Goal: Task Accomplishment & Management: Manage account settings

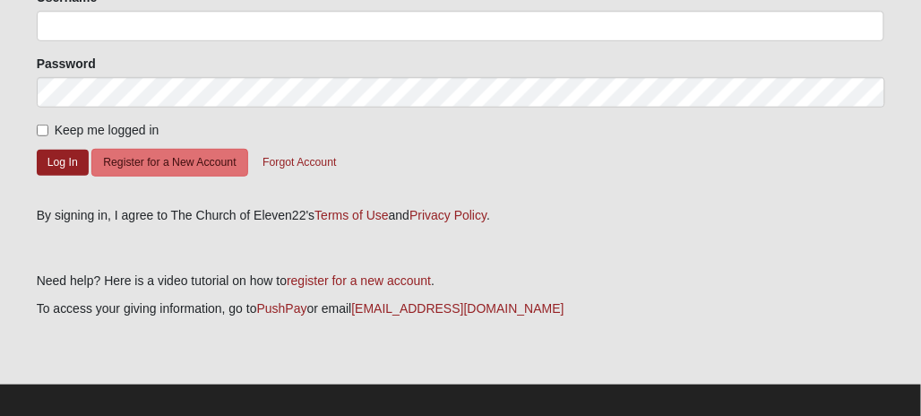
scroll to position [216, 0]
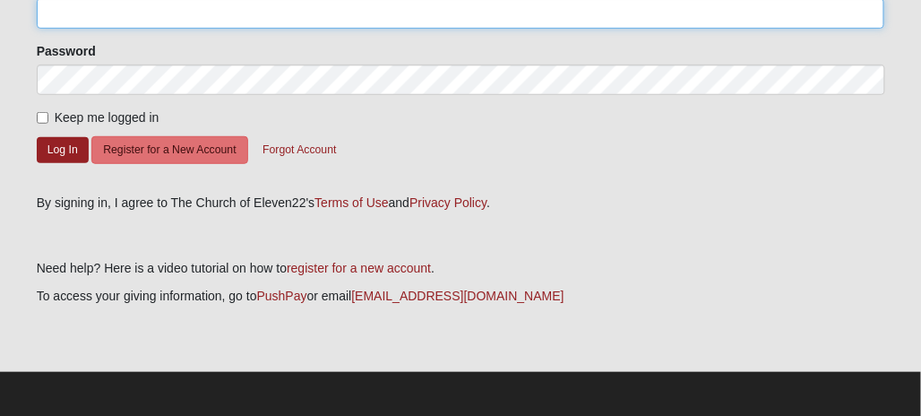
type input "Whitepiner71"
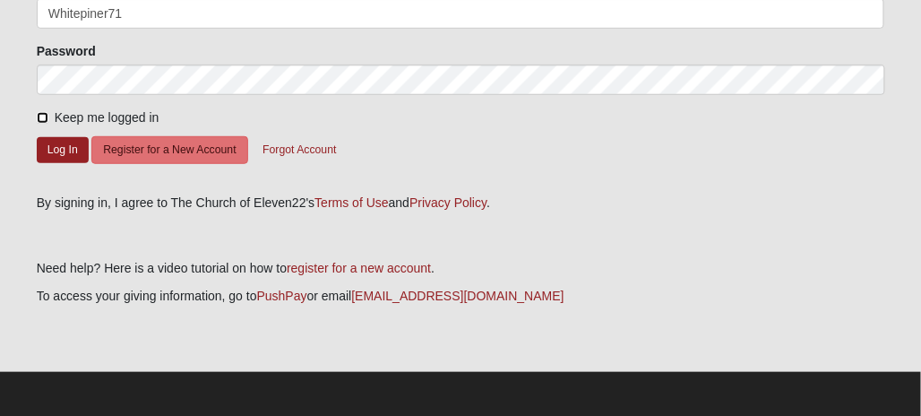
click at [41, 116] on input "Keep me logged in" at bounding box center [43, 118] width 12 height 12
checkbox input "true"
click at [64, 143] on button "Log In" at bounding box center [63, 150] width 52 height 26
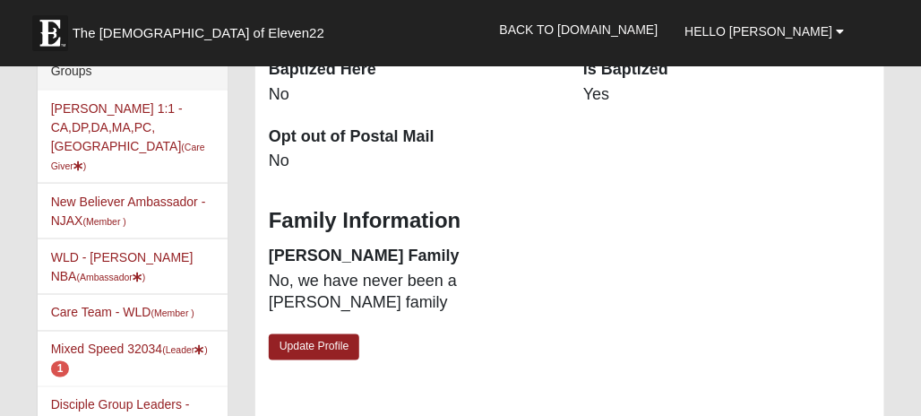
scroll to position [537, 0]
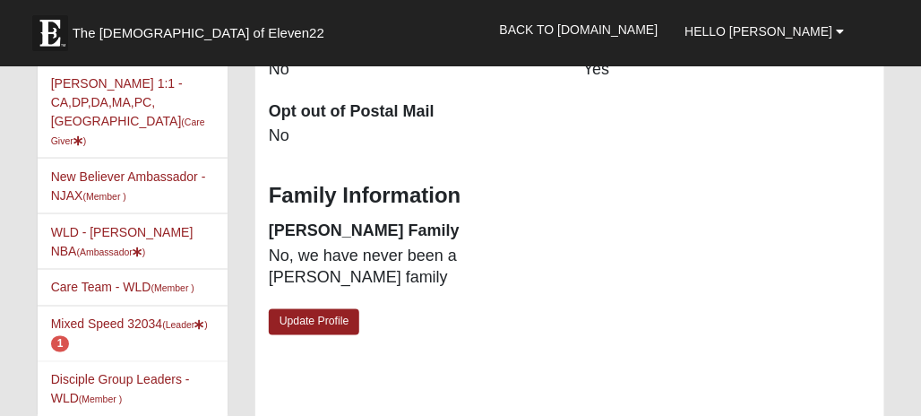
click at [106, 305] on li "Mixed Speed 32034 (Leader ) 1" at bounding box center [133, 333] width 190 height 56
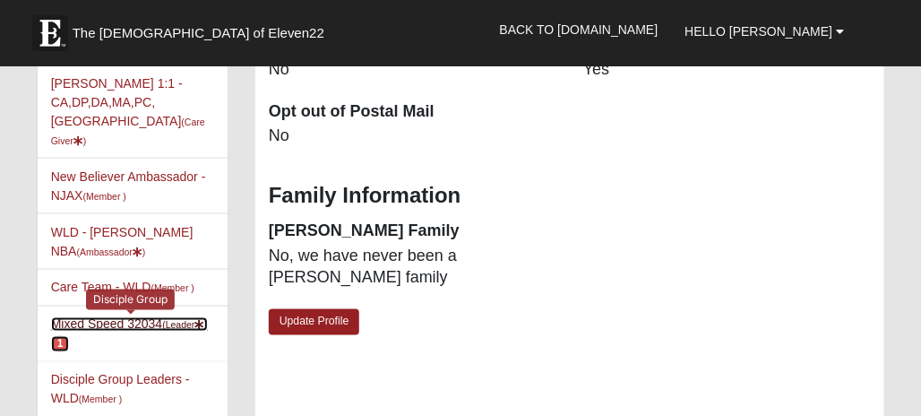
click at [99, 317] on link "Mixed Speed 32034 (Leader ) 1" at bounding box center [129, 333] width 157 height 33
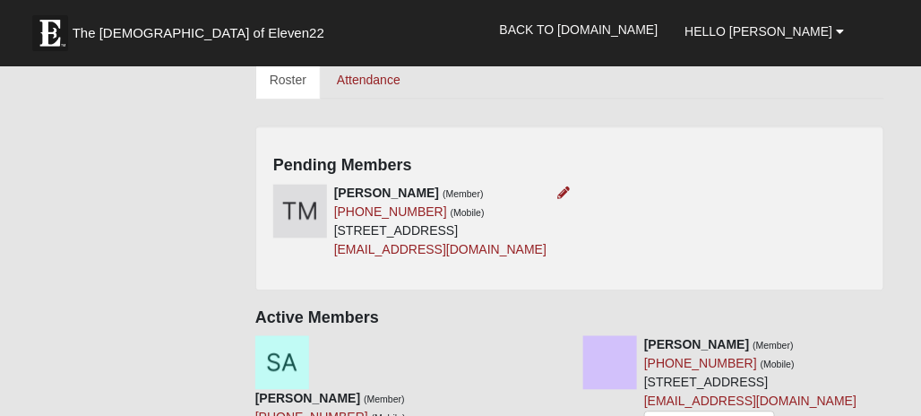
scroll to position [806, 0]
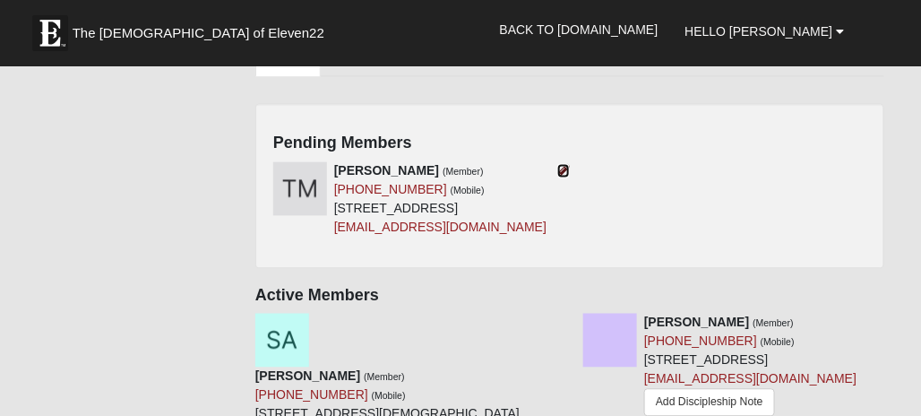
click at [562, 165] on icon at bounding box center [563, 171] width 13 height 13
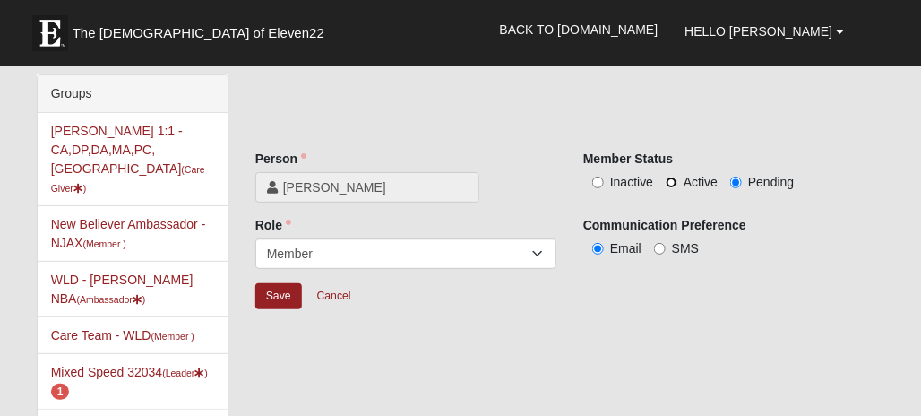
click at [670, 181] on input "Active" at bounding box center [671, 182] width 12 height 12
radio input "true"
click at [278, 291] on input "Save" at bounding box center [278, 296] width 47 height 26
